Goal: Task Accomplishment & Management: Manage account settings

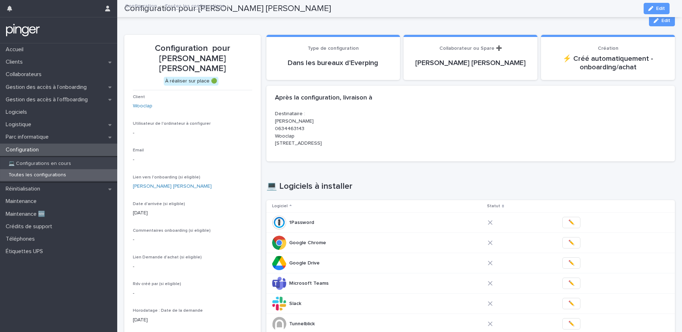
scroll to position [49, 0]
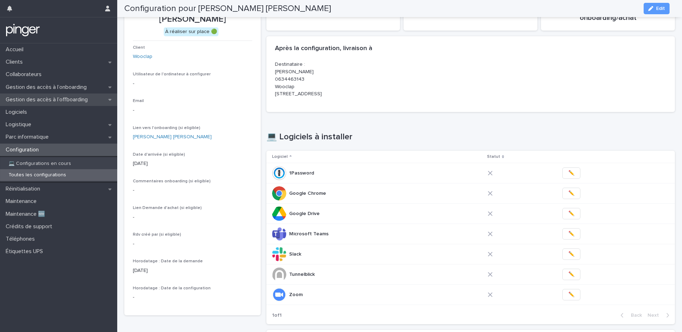
click at [43, 97] on p "Gestion des accès à l’offboarding" at bounding box center [48, 99] width 91 height 7
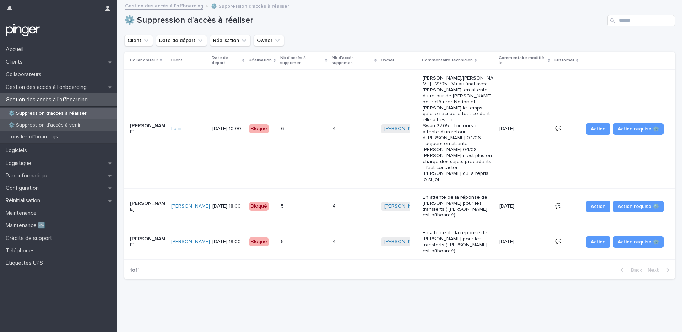
click at [44, 126] on p "⚙️ Suppression d'accès à venir" at bounding box center [44, 125] width 83 height 6
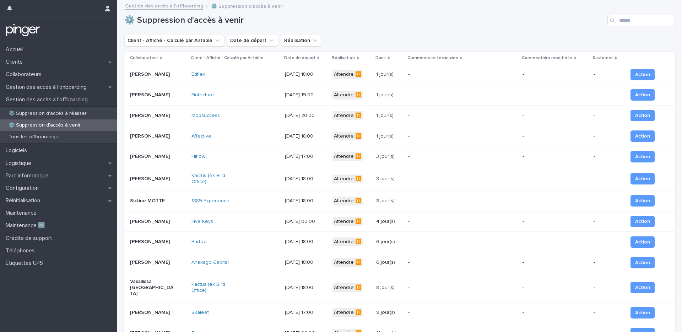
click at [172, 96] on p "[PERSON_NAME]" at bounding box center [152, 95] width 44 height 6
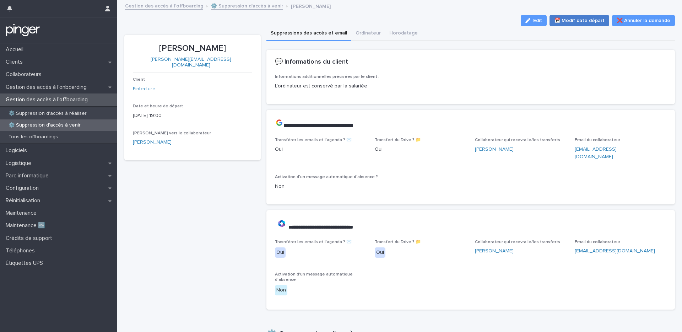
click at [559, 20] on span "📅 Modif date départ" at bounding box center [579, 20] width 50 height 7
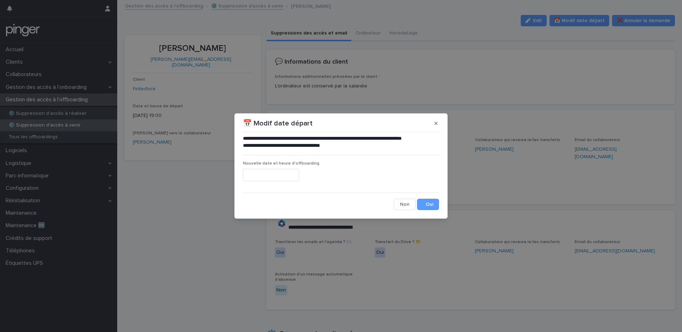
click at [293, 175] on input "text" at bounding box center [271, 175] width 56 height 12
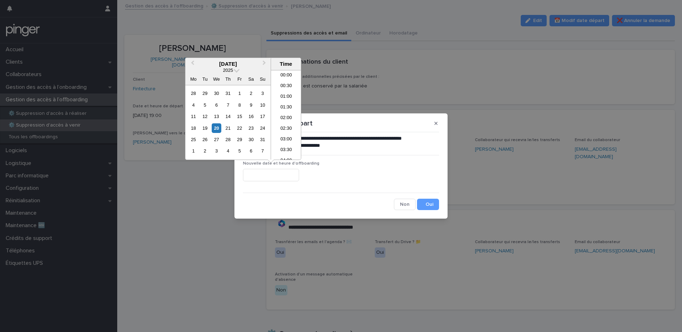
scroll to position [281, 0]
click at [218, 128] on div "20" at bounding box center [217, 128] width 10 height 10
click at [229, 125] on div "21" at bounding box center [228, 128] width 10 height 10
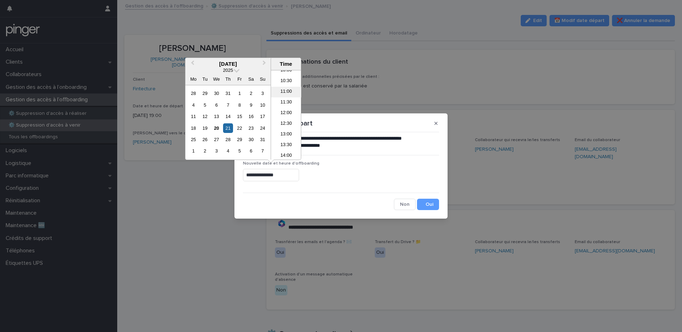
click at [288, 94] on li "11:00" at bounding box center [286, 92] width 30 height 11
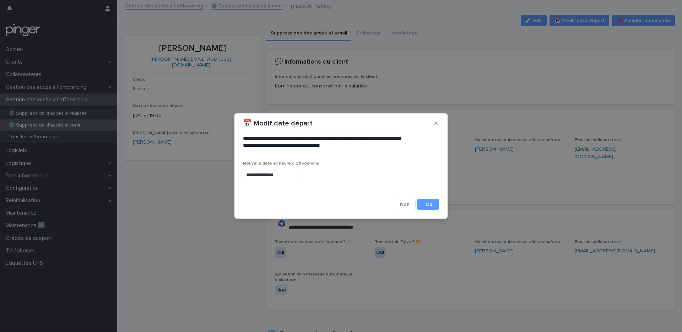
type input "**********"
click at [428, 200] on button "Save" at bounding box center [428, 203] width 22 height 11
